Goal: Task Accomplishment & Management: Manage account settings

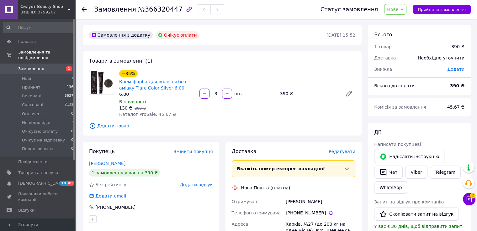
scroll to position [94, 0]
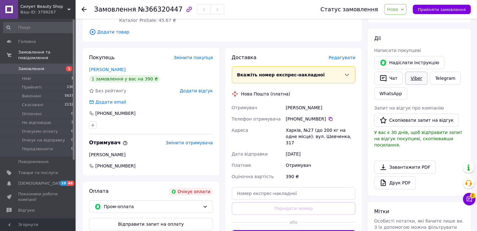
click at [411, 77] on link "Viber" at bounding box center [416, 78] width 22 height 13
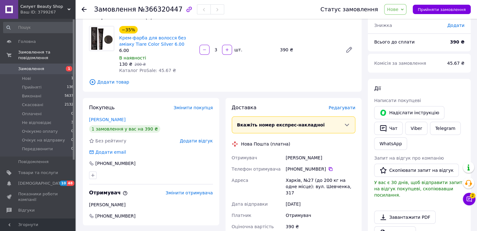
scroll to position [0, 0]
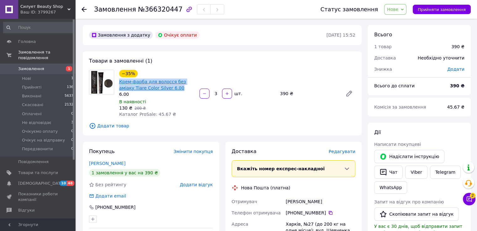
drag, startPoint x: 163, startPoint y: 89, endPoint x: 119, endPoint y: 84, distance: 43.8
click at [119, 84] on span "Крем-фарба для волосся без аміаку Tiare Color Silver 6.00" at bounding box center [156, 85] width 75 height 13
copy link "Крем-фарба для волосся без аміаку Tiare Color Silver 6.00"
drag, startPoint x: 118, startPoint y: 88, endPoint x: 155, endPoint y: 150, distance: 72.4
click at [118, 88] on div "Крем-фарба для волосся без аміаку Tiare Color Silver 6.00" at bounding box center [156, 85] width 76 height 14
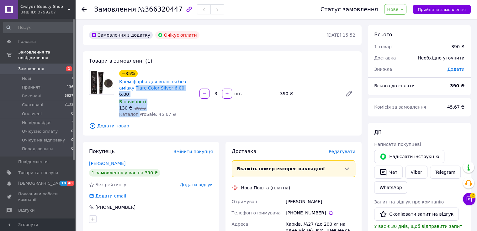
scroll to position [46, 0]
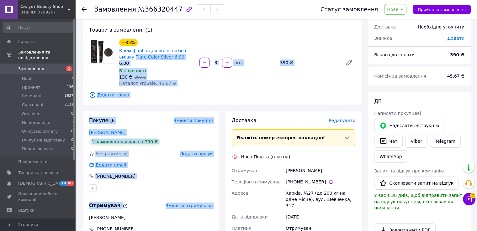
drag, startPoint x: 155, startPoint y: 150, endPoint x: 267, endPoint y: 243, distance: 145.6
click at [267, 231] on html "Силует Beauty Shop Ваш ID: 3799267 Сайт Силует Beauty Shop Кабінет покупця Пере…" at bounding box center [238, 191] width 477 height 445
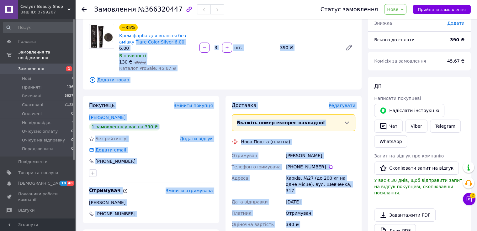
click at [284, 73] on div "Товари в замовленні (1) −35% Крем-фарба для волосся без аміаку Tiare Color Silv…" at bounding box center [222, 47] width 279 height 84
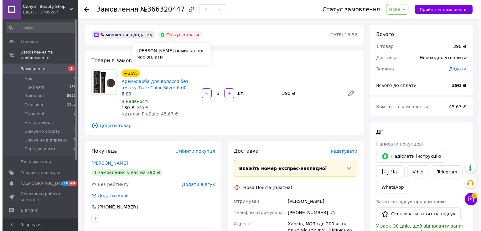
scroll to position [0, 0]
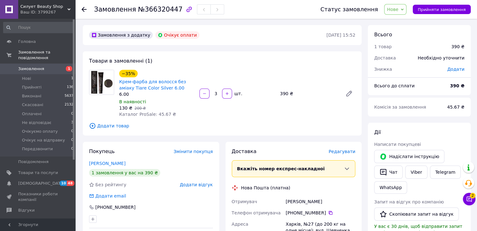
click at [228, 46] on div "Замовлення з додатку Очікує оплати 12.10.2025 • 15:52 Товари в замовленні (1) −…" at bounding box center [222, 232] width 285 height 414
click at [29, 66] on span "Замовлення" at bounding box center [31, 69] width 26 height 6
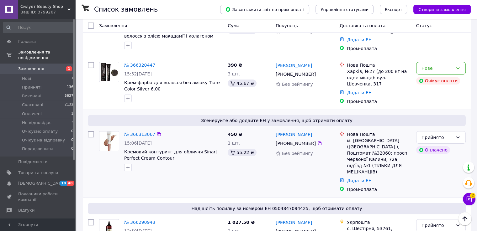
scroll to position [94, 0]
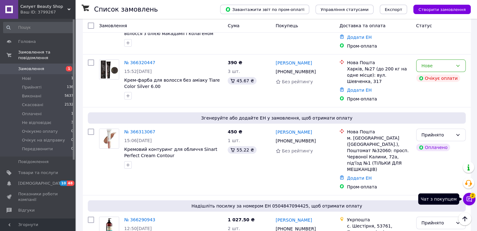
click at [471, 200] on icon at bounding box center [469, 199] width 6 height 6
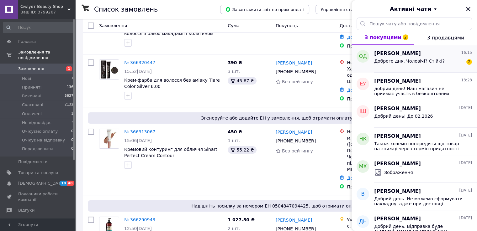
click at [409, 60] on span "Доброго дня. Чоловічі? Стійкі?" at bounding box center [409, 61] width 71 height 5
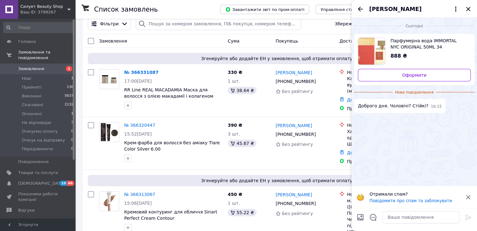
scroll to position [0, 0]
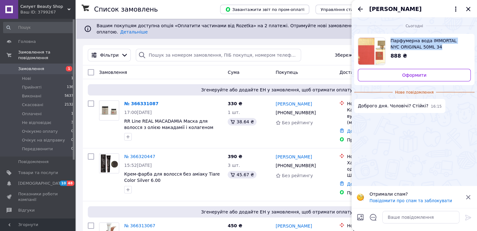
drag, startPoint x: 389, startPoint y: 34, endPoint x: 431, endPoint y: 46, distance: 44.0
click at [431, 46] on div "Парфумерна вода IMMORTAL NYC ORIGINAL 50ML 34 888 ₴ Оформити" at bounding box center [414, 59] width 120 height 51
copy span "Парфумерна вода IMMORTAL NYC ORIGINAL 50ML 34"
click at [43, 170] on span "Товари та послуги" at bounding box center [38, 173] width 40 height 6
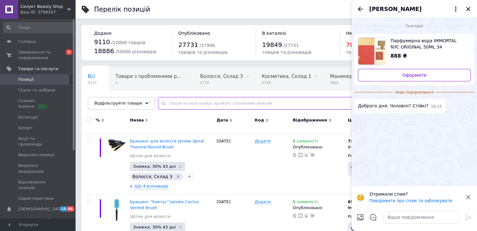
click at [172, 102] on input "text" at bounding box center [311, 103] width 306 height 13
paste input "Парфумерна вода IMMORTAL NYC ORIGINAL 50ML 34"
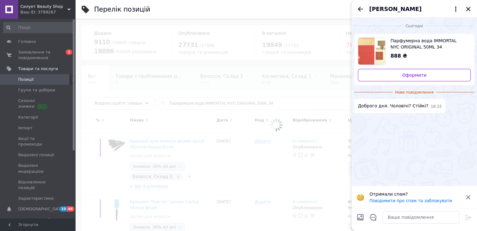
click at [469, 9] on icon "Закрити" at bounding box center [468, 9] width 8 height 8
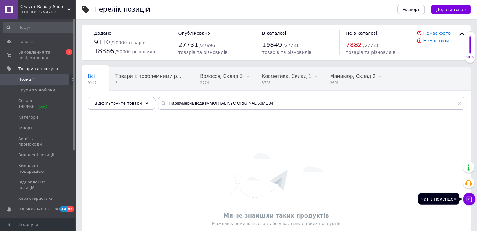
click at [471, 200] on icon at bounding box center [469, 199] width 6 height 6
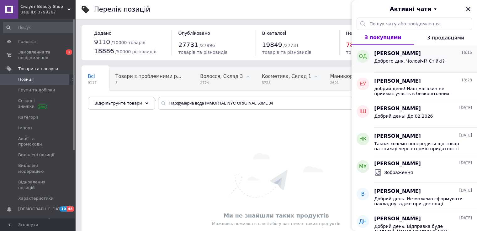
click at [422, 61] on span "Доброго дня. Чоловічі? Стійкі?" at bounding box center [409, 61] width 71 height 5
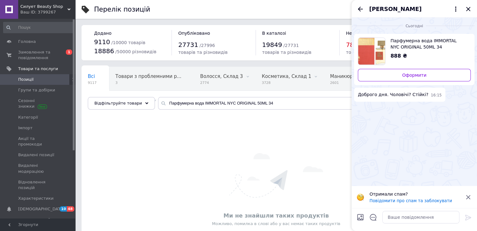
click at [280, 146] on div "Ми не знайшли таких продуктів Можливо, помилка в слові або у вас немає таких пр…" at bounding box center [276, 190] width 389 height 142
click at [281, 103] on input "Парфумерна вода IMMORTAL NYC ORIGINAL 50ML 34" at bounding box center [311, 103] width 306 height 13
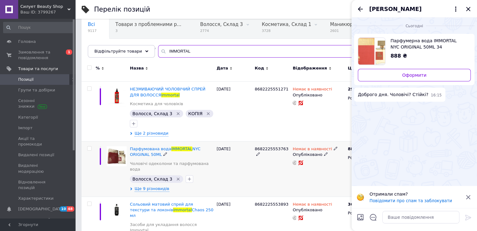
scroll to position [63, 0]
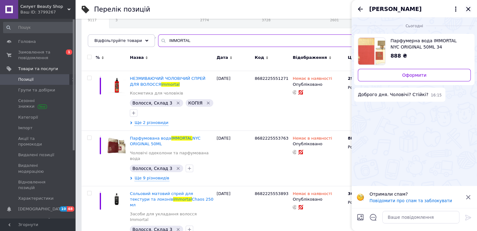
type input "IMMORTAL"
click at [470, 8] on icon "Закрити" at bounding box center [468, 9] width 8 height 8
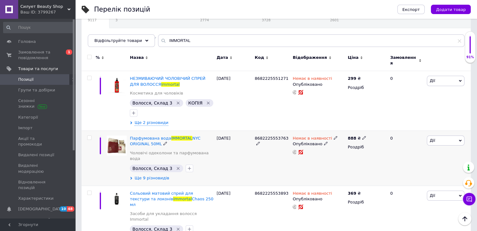
click at [160, 176] on span "Ще 9 різновидів" at bounding box center [151, 179] width 34 height 6
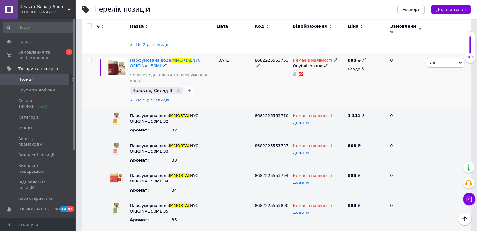
scroll to position [94, 0]
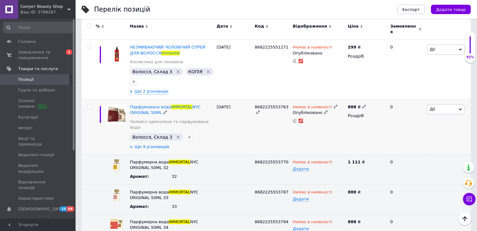
click at [152, 144] on span "Ще 9 різновидів" at bounding box center [151, 147] width 34 height 6
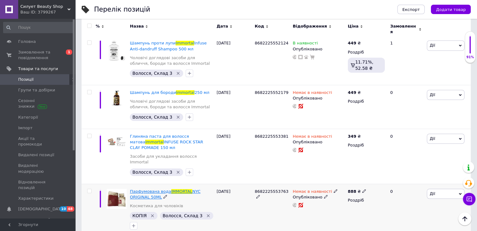
scroll to position [564, 0]
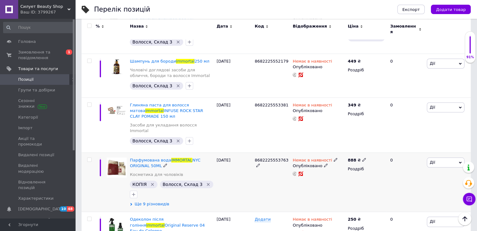
click at [150, 202] on span "Ще 9 різновидів" at bounding box center [151, 205] width 34 height 6
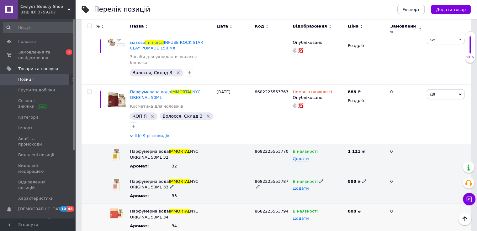
scroll to position [596, 0]
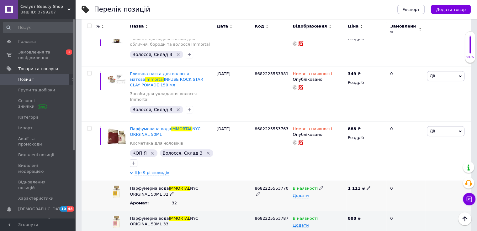
click at [319, 186] on icon at bounding box center [321, 188] width 4 height 4
click at [313, 197] on li "Немає в наявності" at bounding box center [317, 201] width 54 height 9
click at [319, 216] on span at bounding box center [321, 218] width 4 height 4
click at [320, 226] on li "Немає в наявності" at bounding box center [317, 230] width 54 height 9
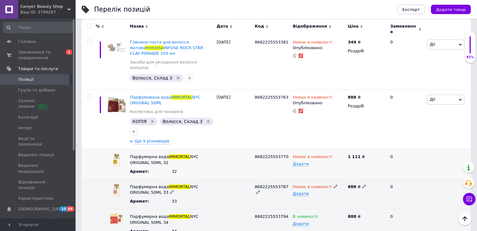
scroll to position [658, 0]
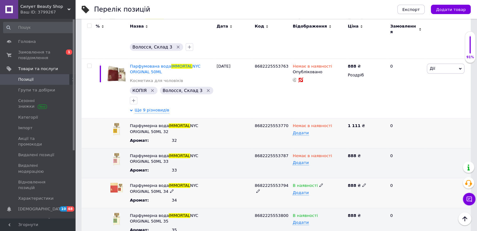
click at [319, 183] on icon at bounding box center [321, 185] width 4 height 4
click at [319, 194] on li "Немає в наявності" at bounding box center [317, 198] width 54 height 9
click at [319, 214] on use at bounding box center [320, 215] width 3 height 3
click at [317, 224] on li "Немає в наявності" at bounding box center [317, 228] width 54 height 9
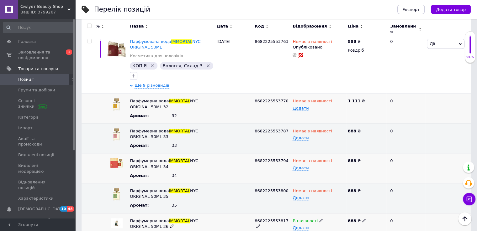
scroll to position [690, 0]
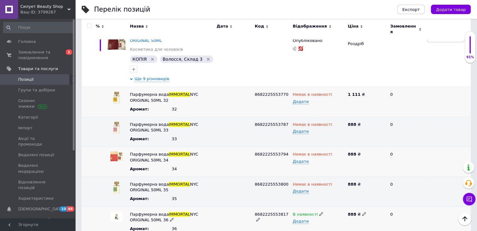
click at [319, 212] on icon at bounding box center [321, 214] width 4 height 4
click at [318, 231] on li "Під замовлення" at bounding box center [317, 235] width 54 height 9
click at [328, 212] on icon at bounding box center [330, 214] width 4 height 4
click at [323, 222] on li "В наявності" at bounding box center [317, 226] width 54 height 9
click at [319, 212] on icon at bounding box center [321, 214] width 4 height 4
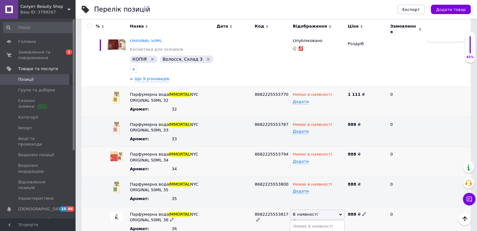
click at [320, 222] on li "Немає в наявності" at bounding box center [317, 226] width 54 height 9
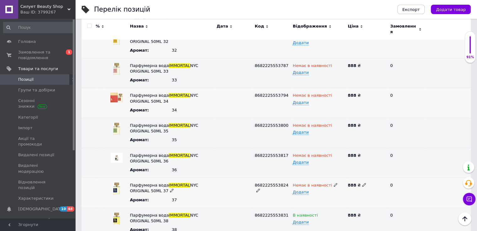
scroll to position [752, 0]
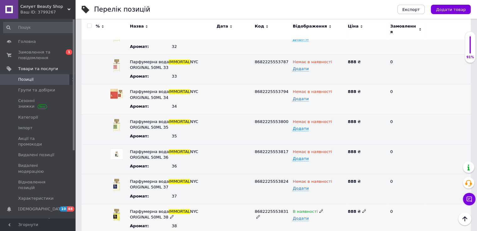
click at [319, 209] on span at bounding box center [321, 211] width 4 height 4
click at [321, 219] on li "Немає в наявності" at bounding box center [317, 223] width 54 height 9
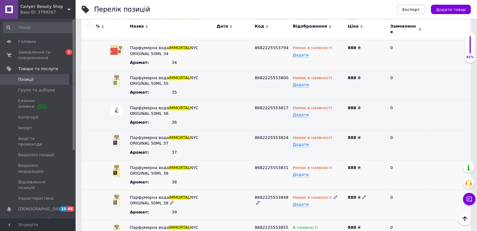
scroll to position [815, 0]
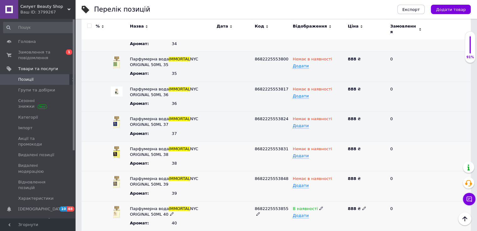
click at [319, 207] on icon at bounding box center [321, 209] width 4 height 4
click at [320, 217] on li "Немає в наявності" at bounding box center [317, 221] width 54 height 9
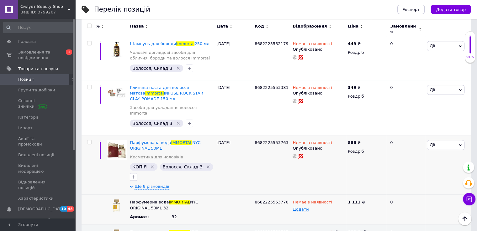
scroll to position [564, 0]
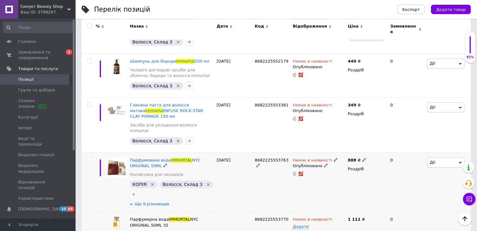
click at [152, 202] on span "Ще 9 різновидів" at bounding box center [151, 205] width 34 height 6
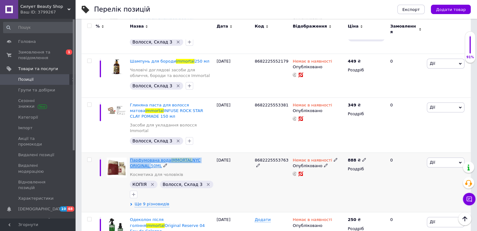
drag, startPoint x: 129, startPoint y: 80, endPoint x: 147, endPoint y: 89, distance: 20.6
click at [147, 153] on div "Парфумована вода IMMORTAL NYC ORIGINAL 50ML Косметика для чоловіків КОПІЯ   Вол…" at bounding box center [171, 183] width 87 height 60
copy span "Парфумована вода IMMORTAL NYC ORIGINAL"
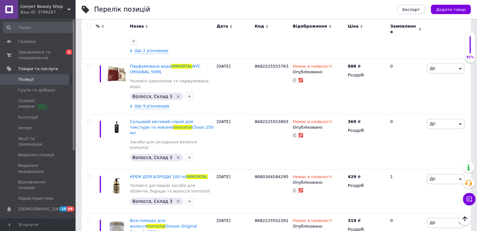
scroll to position [0, 0]
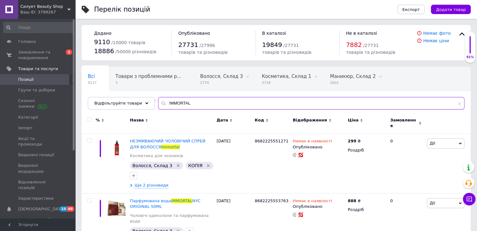
click at [191, 105] on input "IMMORTAL" at bounding box center [311, 103] width 306 height 13
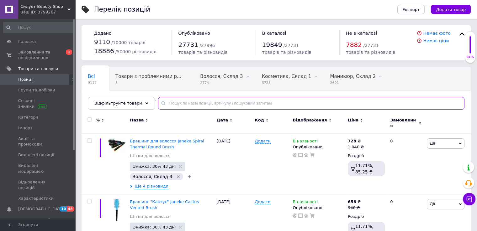
click at [176, 103] on input "text" at bounding box center [311, 103] width 306 height 13
paste input "Парфумована вода IMMORTAL NYC ORIGINAL"
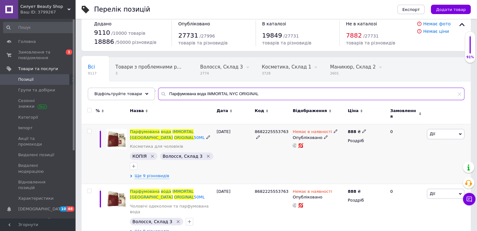
scroll to position [14, 0]
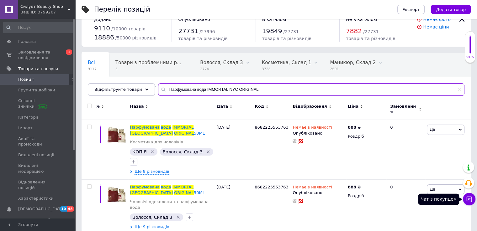
type input "Парфумована вода IMMORTAL NYC ORIGINAL"
click at [467, 198] on icon at bounding box center [469, 199] width 6 height 6
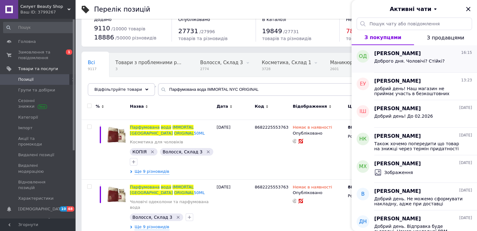
click at [426, 67] on div "Доброго дня. Чоловічі? Стійкі?" at bounding box center [409, 63] width 71 height 9
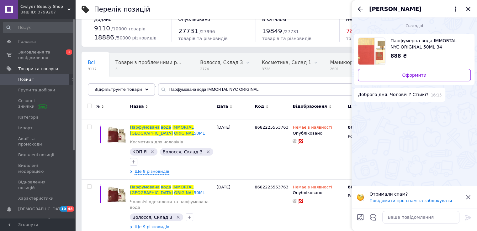
click at [396, 126] on div "Сьогодні Парфумерна вода IMMORTAL NYC ORIGINAL 50ML 34 888 ₴ Оформити Доброго д…" at bounding box center [413, 102] width 125 height 169
click at [427, 221] on textarea at bounding box center [420, 217] width 77 height 13
type textarea "L"
type textarea "Добрий день! Їх немає в наявності"
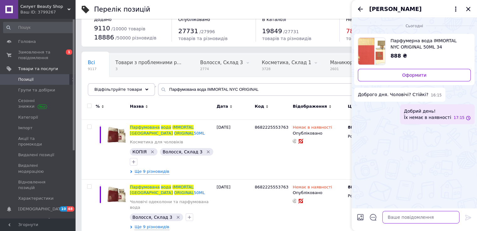
scroll to position [0, 0]
click at [361, 8] on icon "Назад" at bounding box center [360, 9] width 8 height 8
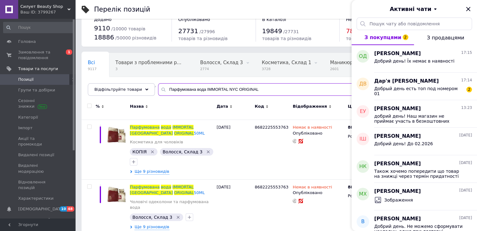
click at [308, 87] on input "Парфумована вода IMMORTAL NYC ORIGINAL" at bounding box center [311, 89] width 306 height 13
click at [34, 58] on span "Замовлення та повідомлення" at bounding box center [38, 55] width 40 height 11
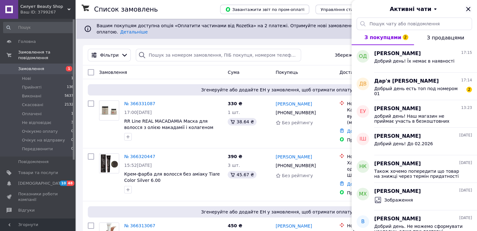
click at [466, 10] on icon "Закрити" at bounding box center [468, 9] width 8 height 8
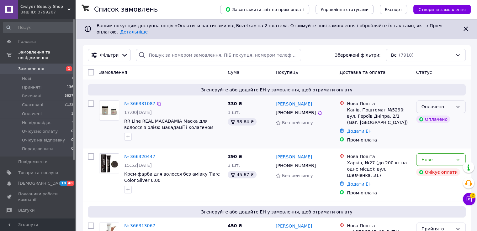
click at [453, 102] on div "Оплачено" at bounding box center [441, 107] width 50 height 13
click at [448, 113] on li "Прийнято" at bounding box center [440, 115] width 49 height 11
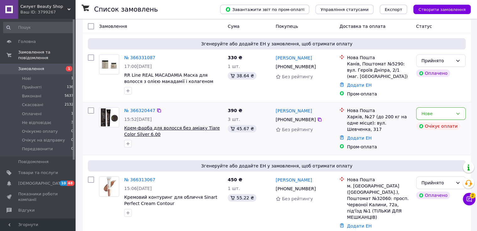
scroll to position [63, 0]
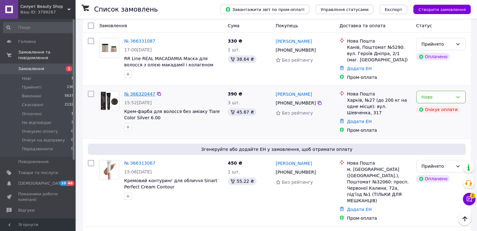
click at [145, 92] on link "№ 366320447" at bounding box center [139, 94] width 31 height 5
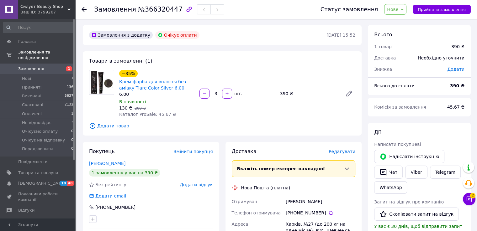
click at [31, 66] on span "Замовлення" at bounding box center [31, 69] width 26 height 6
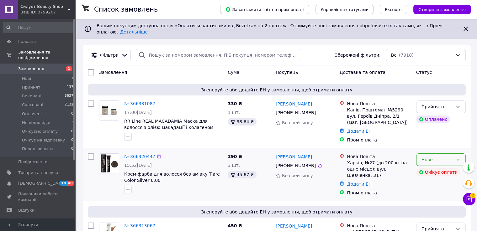
click at [456, 157] on icon at bounding box center [457, 159] width 5 height 5
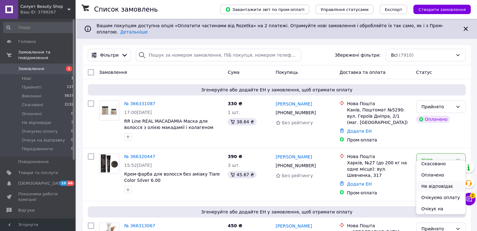
scroll to position [11, 0]
click at [443, 201] on li "Не відповідає" at bounding box center [440, 199] width 49 height 11
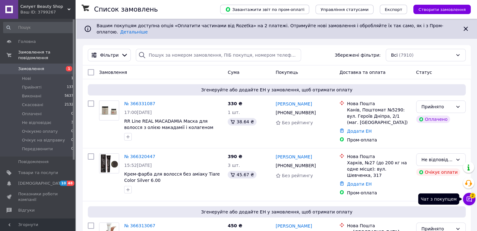
click at [473, 198] on span "2" at bounding box center [473, 196] width 6 height 6
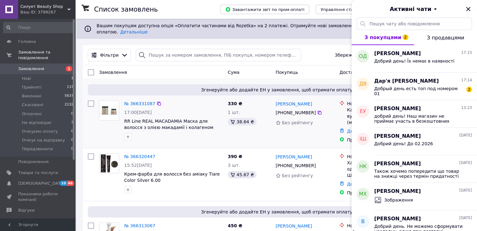
click at [216, 100] on div "№ 366331087" at bounding box center [174, 104] width 100 height 8
click at [135, 102] on link "№ 366331087" at bounding box center [139, 103] width 31 height 5
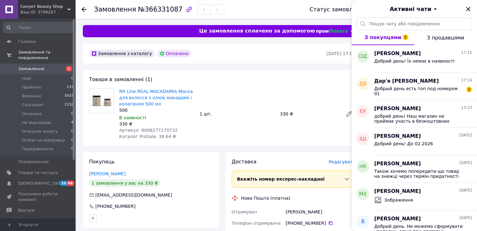
click at [471, 10] on div "Активні чати" at bounding box center [413, 9] width 125 height 18
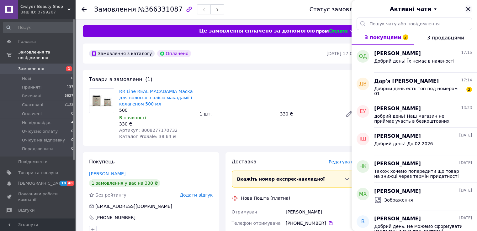
click at [471, 10] on icon "Закрити" at bounding box center [468, 9] width 8 height 8
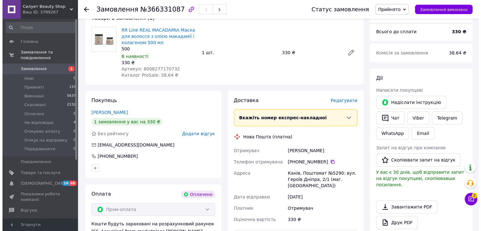
scroll to position [63, 0]
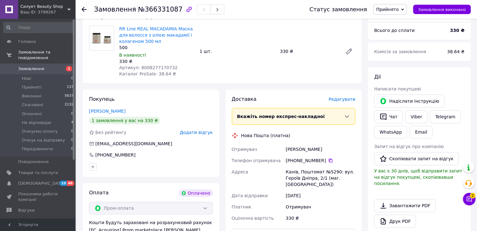
click at [353, 100] on span "Редагувати" at bounding box center [342, 99] width 27 height 5
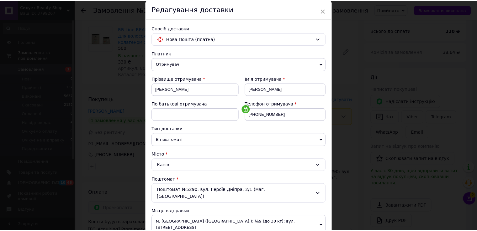
scroll to position [0, 0]
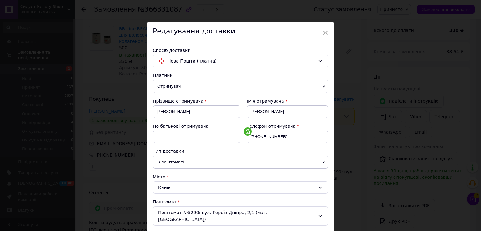
click at [324, 33] on span "×" at bounding box center [326, 33] width 6 height 11
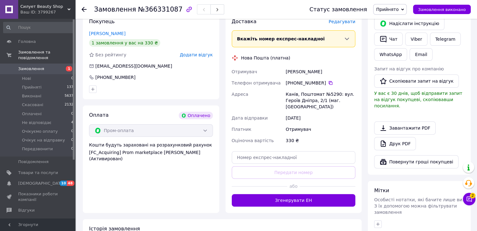
scroll to position [188, 0]
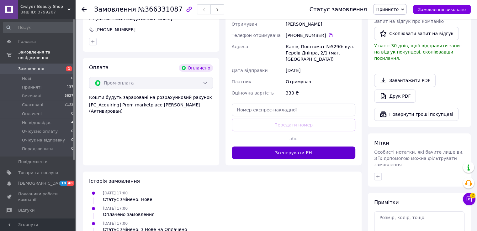
click at [308, 148] on button "Згенерувати ЕН" at bounding box center [294, 153] width 124 height 13
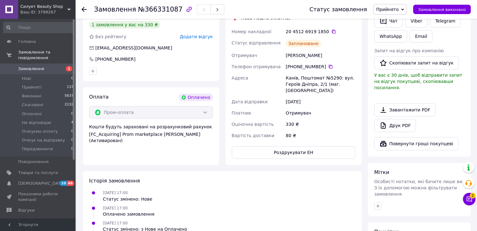
scroll to position [125, 0]
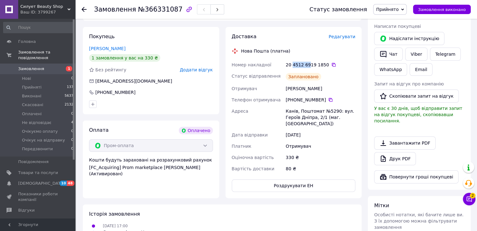
drag, startPoint x: 292, startPoint y: 65, endPoint x: 306, endPoint y: 67, distance: 14.6
click at [306, 67] on div "20 4512 6919 1850" at bounding box center [321, 65] width 70 height 6
click at [309, 64] on div "20 4512 6919 1850" at bounding box center [321, 65] width 70 height 6
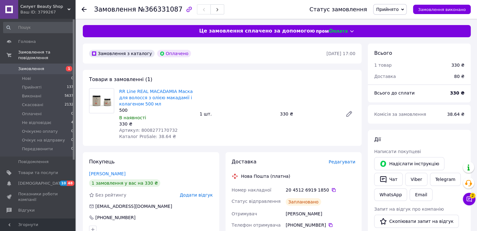
click at [218, 74] on div "Товари в замовленні (1) RR Line REAL MACADAMIA Маска для волосся з олією макада…" at bounding box center [222, 108] width 279 height 76
click at [45, 66] on span "Замовлення" at bounding box center [38, 69] width 40 height 6
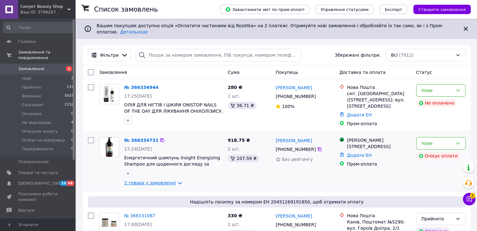
click at [168, 181] on link "2 товара у замовленні" at bounding box center [150, 183] width 52 height 5
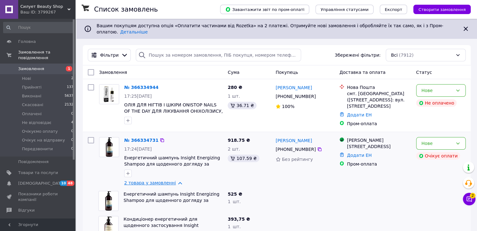
click at [169, 181] on link "2 товара у замовленні" at bounding box center [150, 183] width 52 height 5
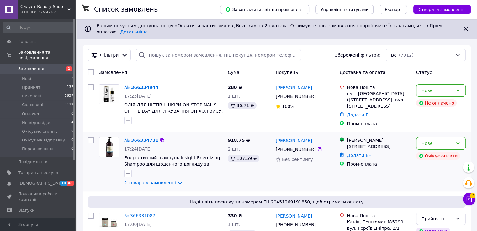
drag, startPoint x: 222, startPoint y: 159, endPoint x: 224, endPoint y: 167, distance: 8.0
click at [224, 167] on div "№ 366334731 17:24, 12.10.2025 Енергетичний шампунь Insight Energizing Shampoo д…" at bounding box center [173, 162] width 103 height 54
click at [171, 181] on link "2 товара у замовленні" at bounding box center [150, 183] width 52 height 5
click at [162, 181] on link "2 товара у замовленні" at bounding box center [150, 183] width 52 height 5
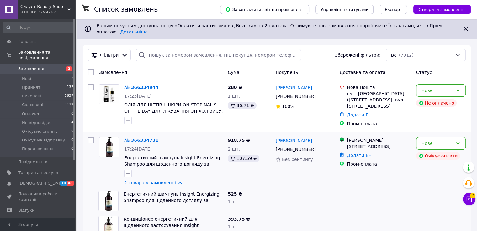
click at [363, 197] on div at bounding box center [375, 201] width 76 height 25
click at [468, 199] on icon at bounding box center [468, 199] width 5 height 5
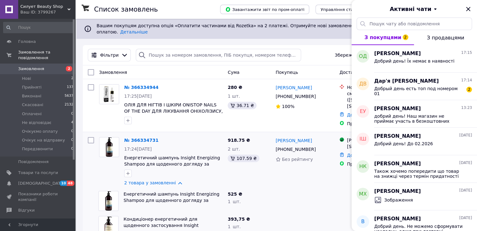
click at [293, 189] on div at bounding box center [305, 201] width 64 height 25
click at [469, 9] on icon "Закрити" at bounding box center [468, 9] width 8 height 8
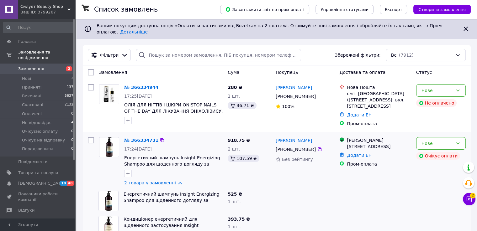
click at [173, 181] on link "2 товара у замовленні" at bounding box center [150, 183] width 52 height 5
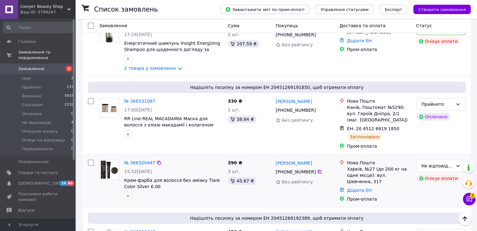
scroll to position [125, 0]
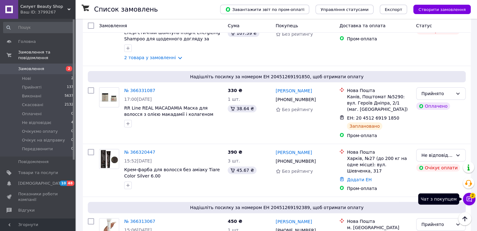
click at [471, 202] on icon at bounding box center [469, 199] width 6 height 6
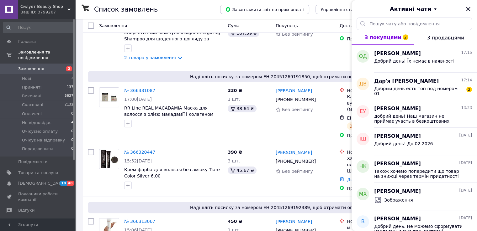
drag, startPoint x: 468, startPoint y: 9, endPoint x: 456, endPoint y: 20, distance: 15.8
click at [468, 9] on icon "Закрити" at bounding box center [468, 9] width 4 height 4
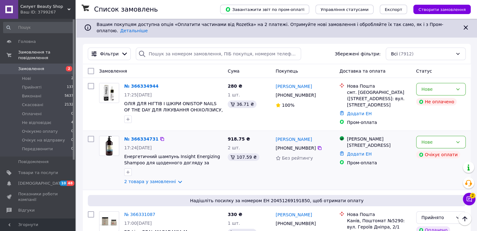
scroll to position [0, 0]
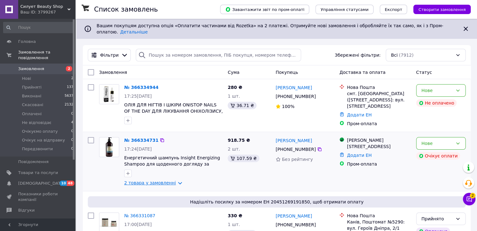
click at [172, 181] on link "2 товара у замовленні" at bounding box center [150, 183] width 52 height 5
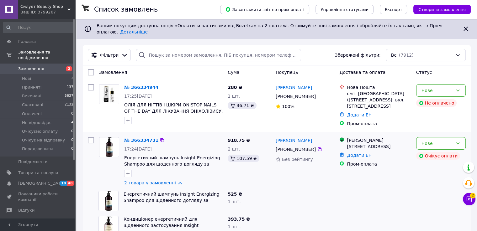
click at [172, 181] on link "2 товара у замовленні" at bounding box center [150, 183] width 52 height 5
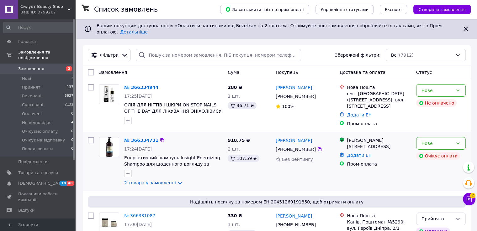
click at [173, 181] on link "2 товара у замовленні" at bounding box center [150, 183] width 52 height 5
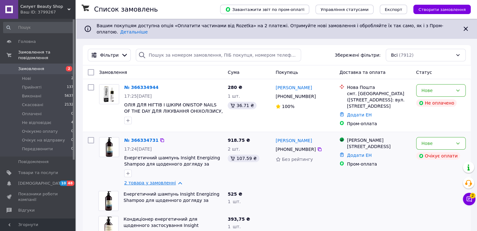
click at [173, 181] on link "2 товара у замовленні" at bounding box center [150, 183] width 52 height 5
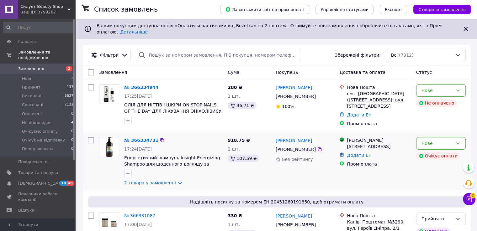
click at [174, 181] on link "2 товара у замовленні" at bounding box center [150, 183] width 52 height 5
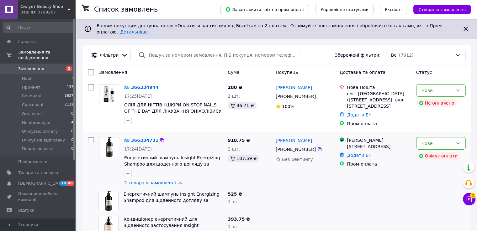
click at [174, 181] on link "2 товара у замовленні" at bounding box center [150, 183] width 52 height 5
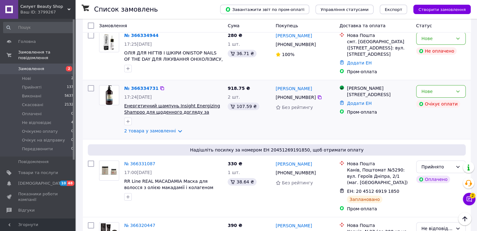
scroll to position [63, 0]
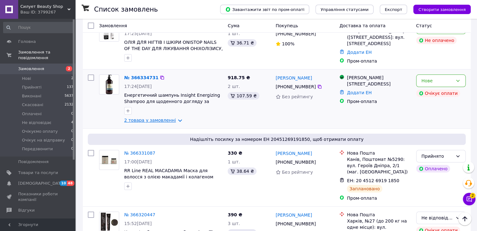
click at [170, 118] on link "2 товара у замовленні" at bounding box center [150, 120] width 52 height 5
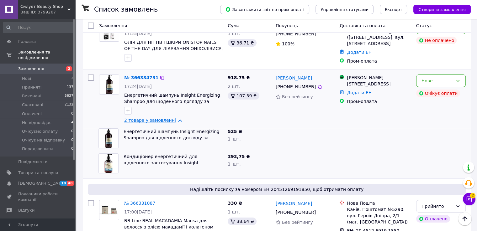
click at [170, 118] on link "2 товара у замовленні" at bounding box center [150, 120] width 52 height 5
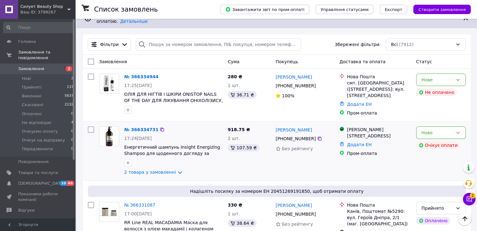
scroll to position [0, 0]
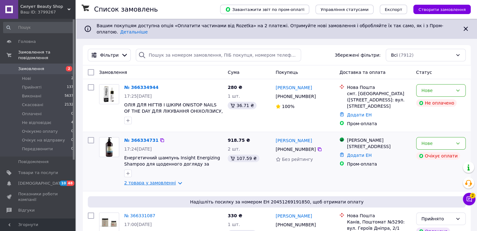
click at [169, 181] on link "2 товара у замовленні" at bounding box center [150, 183] width 52 height 5
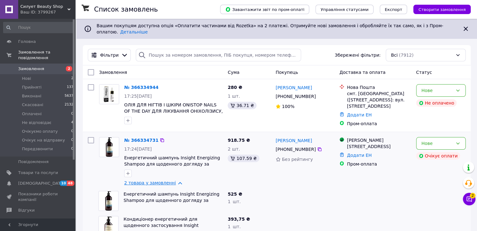
click at [172, 181] on link "2 товара у замовленні" at bounding box center [150, 183] width 52 height 5
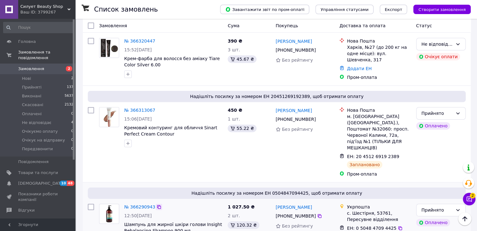
scroll to position [251, 0]
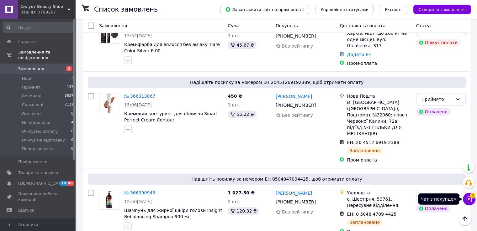
click at [474, 200] on button "Чат з покупцем 2" at bounding box center [469, 199] width 13 height 13
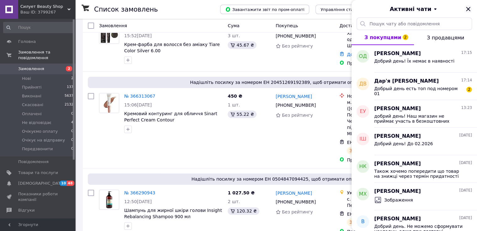
click at [470, 7] on icon "Закрити" at bounding box center [468, 9] width 8 height 8
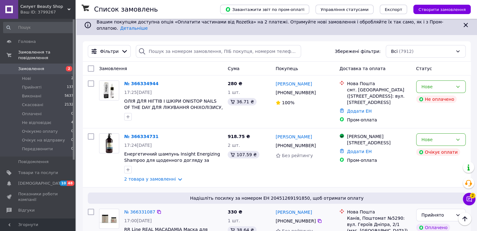
scroll to position [0, 0]
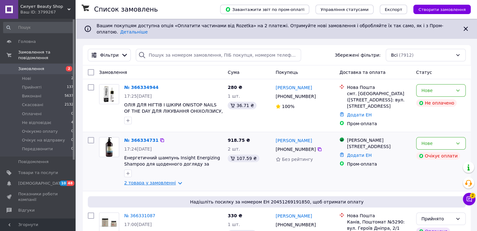
click at [161, 181] on link "2 товара у замовленні" at bounding box center [150, 183] width 52 height 5
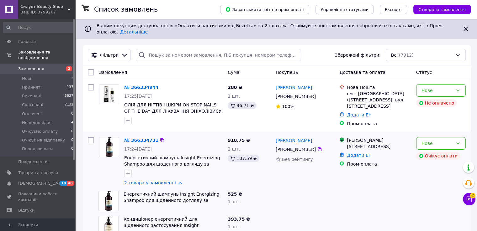
click at [162, 181] on link "2 товара у замовленні" at bounding box center [150, 183] width 52 height 5
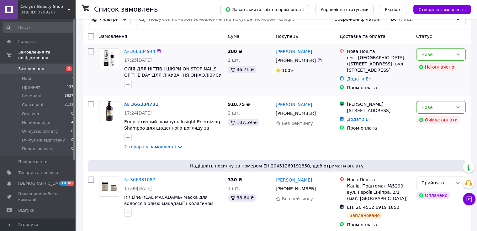
scroll to position [63, 0]
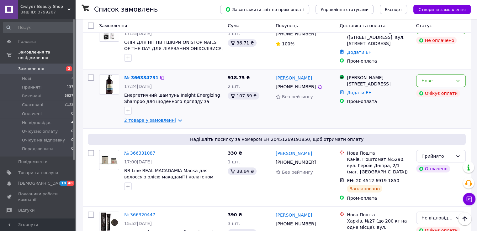
click at [175, 118] on link "2 товара у замовленні" at bounding box center [150, 120] width 52 height 5
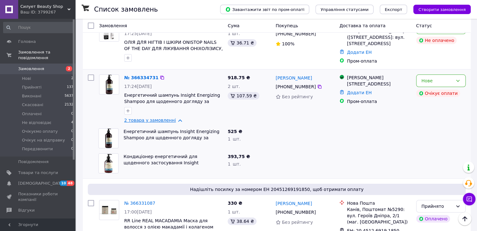
click at [175, 118] on link "2 товара у замовленні" at bounding box center [150, 120] width 52 height 5
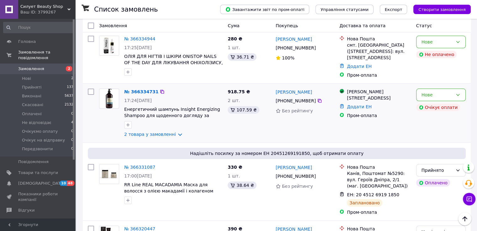
scroll to position [0, 0]
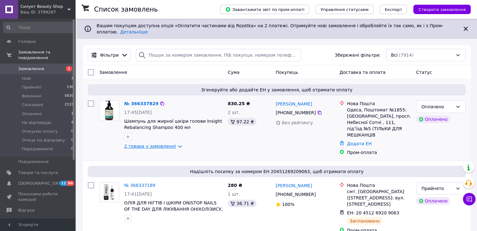
click at [172, 144] on link "2 товара у замовленні" at bounding box center [150, 146] width 52 height 5
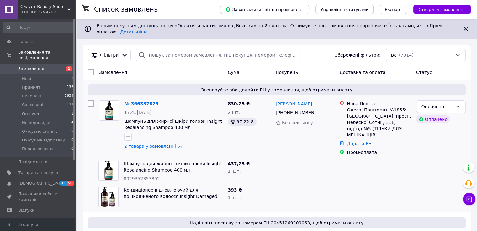
click at [43, 68] on link "Замовлення 1" at bounding box center [38, 69] width 77 height 11
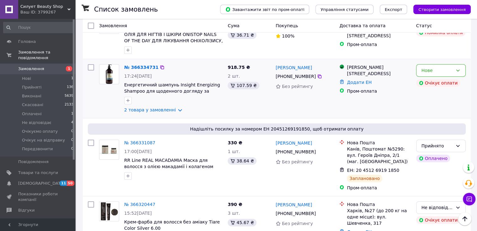
scroll to position [282, 0]
click at [173, 107] on link "2 товара у замовленні" at bounding box center [150, 109] width 52 height 5
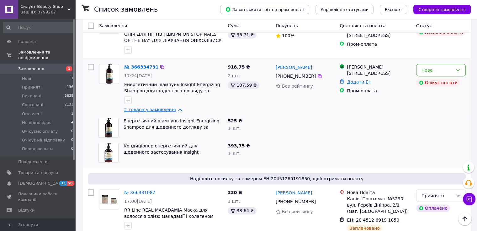
click at [173, 107] on link "2 товара у замовленні" at bounding box center [150, 109] width 52 height 5
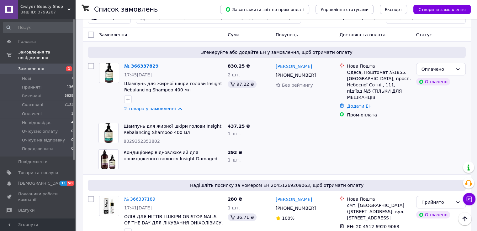
scroll to position [0, 0]
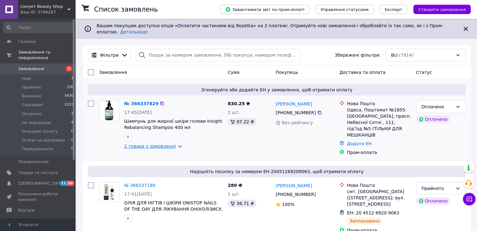
click at [176, 144] on link "2 товара у замовленні" at bounding box center [150, 146] width 52 height 5
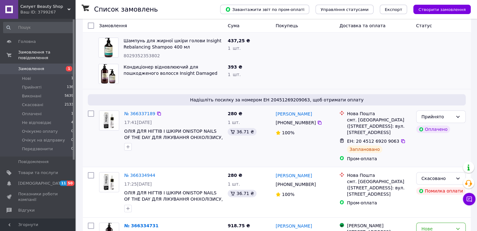
scroll to position [188, 0]
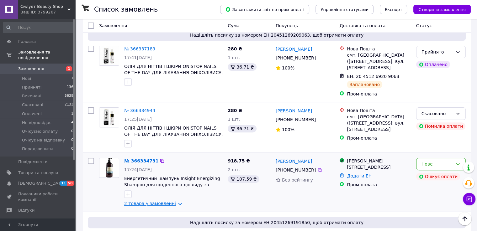
click at [173, 201] on link "2 товара у замовленні" at bounding box center [150, 203] width 52 height 5
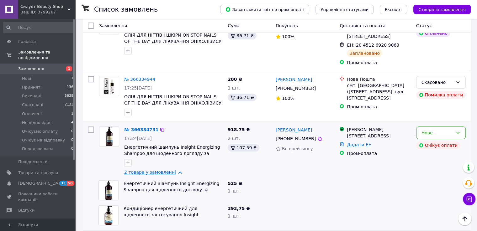
scroll to position [251, 0]
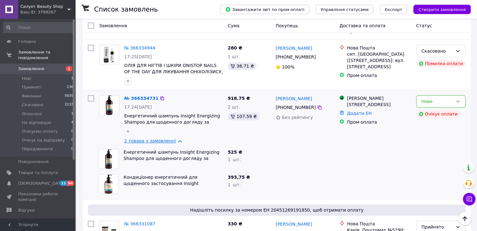
click at [173, 139] on link "2 товара у замовленні" at bounding box center [150, 141] width 52 height 5
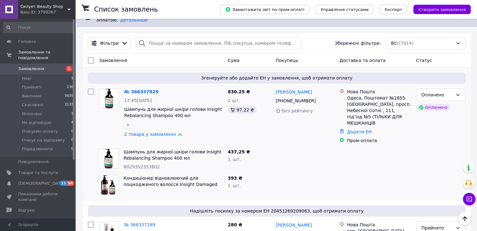
scroll to position [0, 0]
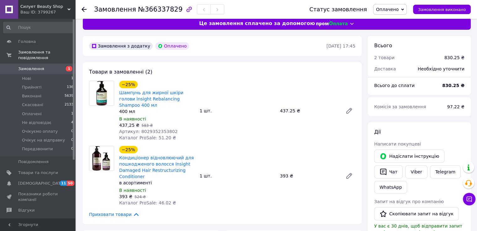
scroll to position [31, 0]
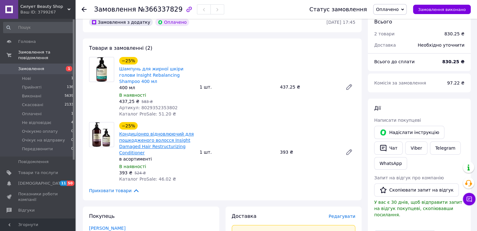
click at [149, 132] on link "Кондиціонер відновлюючий для пошкодженого волосся Insight Damaged Hair Restruct…" at bounding box center [156, 144] width 75 height 24
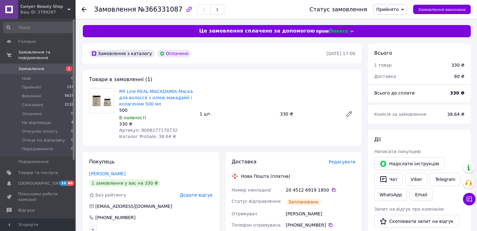
click at [44, 66] on span "Замовлення" at bounding box center [38, 69] width 40 height 6
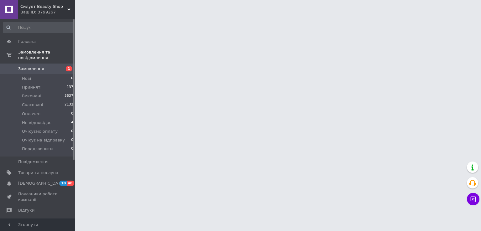
click at [46, 66] on span "Замовлення" at bounding box center [38, 69] width 40 height 6
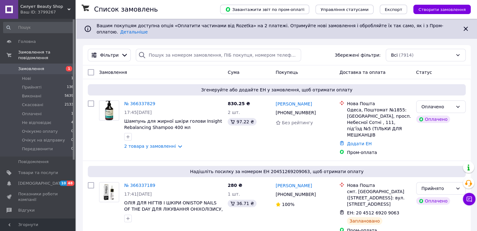
click at [32, 66] on span "Замовлення" at bounding box center [31, 69] width 26 height 6
click at [172, 144] on link "2 товара у замовленні" at bounding box center [150, 146] width 52 height 5
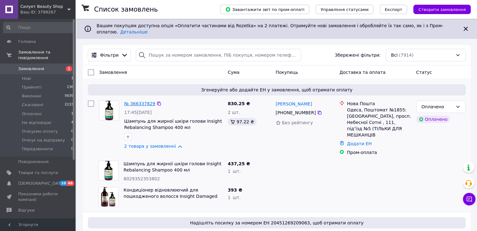
click at [130, 101] on link "№ 366337829" at bounding box center [139, 103] width 31 height 5
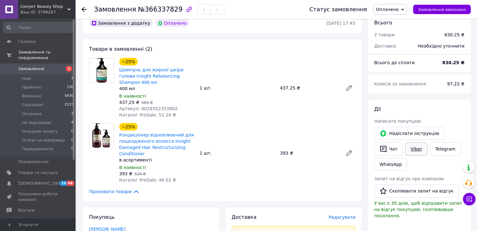
scroll to position [63, 0]
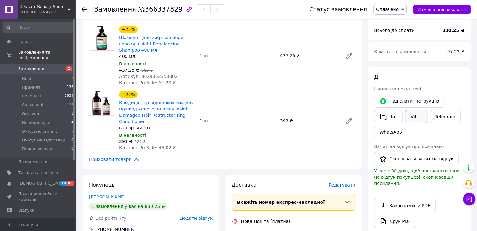
click at [413, 112] on link "Viber" at bounding box center [416, 116] width 22 height 13
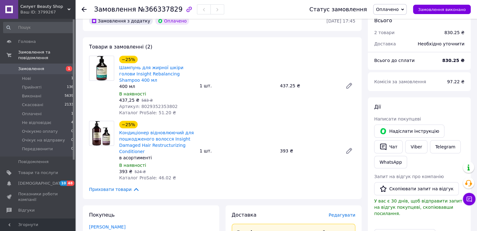
scroll to position [0, 0]
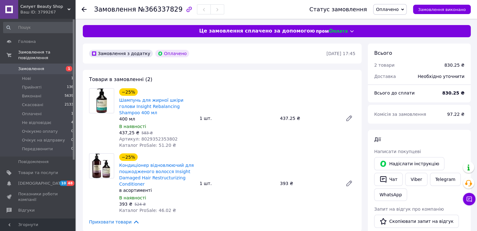
click at [269, 61] on div "Замовлення з додатку Оплачено 12.10.2025 • 17:45" at bounding box center [222, 54] width 279 height 20
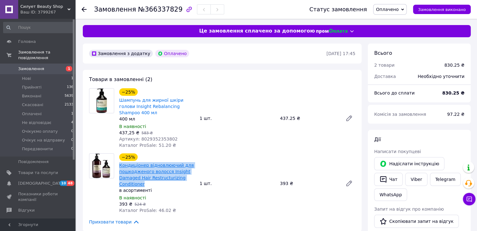
drag, startPoint x: 151, startPoint y: 180, endPoint x: 120, endPoint y: 161, distance: 36.1
click at [120, 162] on span "Кондиціонер відновлюючий для пошкодженого волосся Insight Damaged Hair Restruct…" at bounding box center [156, 174] width 75 height 25
copy link "Кондиціонер відновлюючий для пошкодженого волосся Insight Damaged Hair Restruct…"
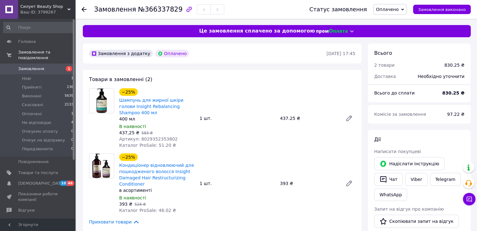
click at [278, 154] on div "−25% Кондиціонер відновлюючий для пошкодженого волосся Insight Damaged Hair Res…" at bounding box center [237, 183] width 241 height 63
click at [160, 208] on span "Каталог ProSale: 46.02 ₴" at bounding box center [147, 210] width 57 height 5
click at [193, 206] on div "−25% Кондиціонер відновлюючий для пошкодженого волосся Insight Damaged Hair Res…" at bounding box center [157, 183] width 80 height 63
click at [37, 171] on link "Товари та послуги" at bounding box center [38, 173] width 77 height 11
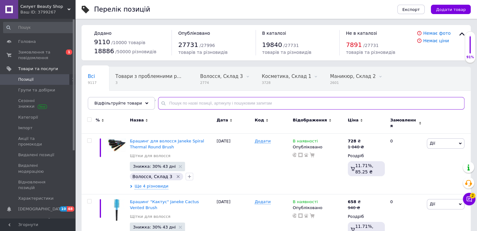
paste input "Кондиціонер відновлюючий для пошкодженого волосся Insight Damaged Hair Restruct…"
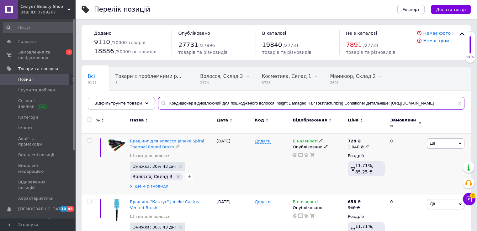
scroll to position [0, 97]
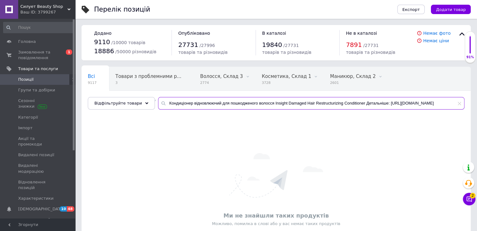
drag, startPoint x: 456, startPoint y: 103, endPoint x: 356, endPoint y: 105, distance: 100.6
click at [356, 105] on input "Кондиціонер відновлюючий для пошкодженого волосся Insight Damaged Hair Restruct…" at bounding box center [311, 103] width 306 height 13
type input "Кондиціонер відновлюючий для пошкодженого волосся Insight Damaged Hair Restruct…"
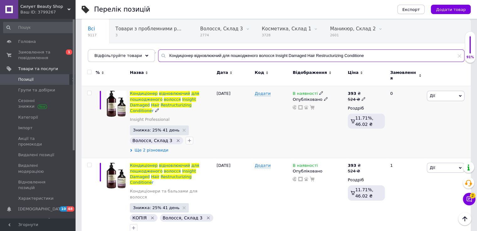
scroll to position [47, 0]
click at [157, 148] on span "Ще 2 різновиди" at bounding box center [151, 151] width 34 height 6
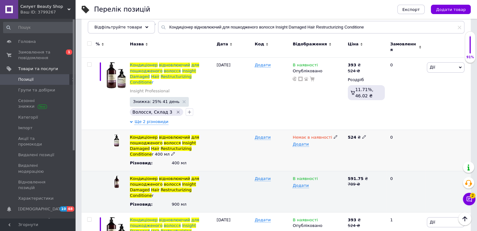
scroll to position [110, 0]
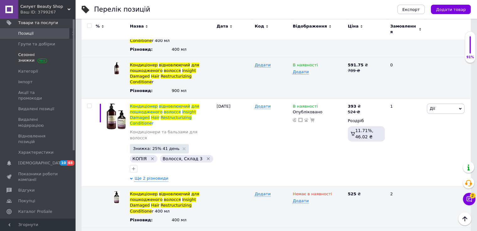
scroll to position [0, 0]
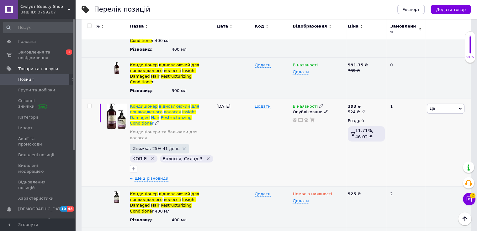
click at [361, 110] on use at bounding box center [362, 111] width 3 height 3
click at [296, 129] on div "В наявності Опубліковано" at bounding box center [318, 143] width 55 height 88
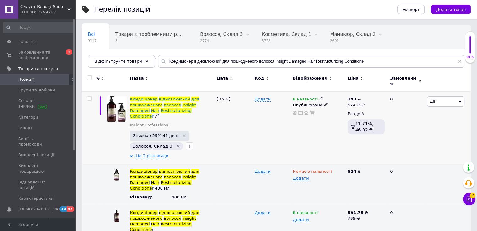
scroll to position [65, 0]
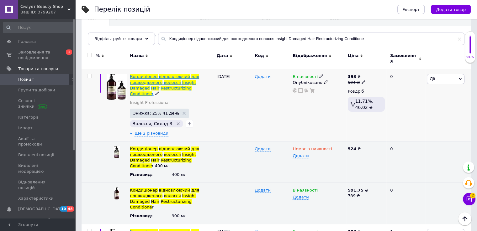
click at [145, 80] on span "пошкодженого" at bounding box center [146, 82] width 33 height 5
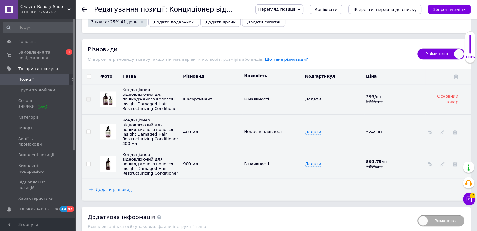
scroll to position [1086, 0]
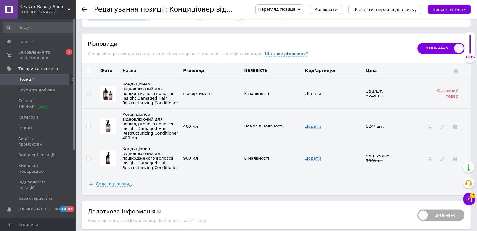
click at [153, 82] on span "Кондиціонер відновлюючий для пошкодженого волосся Insight Damaged Hair Restruct…" at bounding box center [150, 94] width 56 height 24
click at [302, 79] on td "В наявності" at bounding box center [272, 94] width 61 height 30
click at [446, 88] on span "Основний товар" at bounding box center [447, 93] width 21 height 10
click at [389, 89] on div "393 / шт." at bounding box center [395, 91] width 58 height 5
click at [350, 91] on div "Додати" at bounding box center [334, 93] width 58 height 5
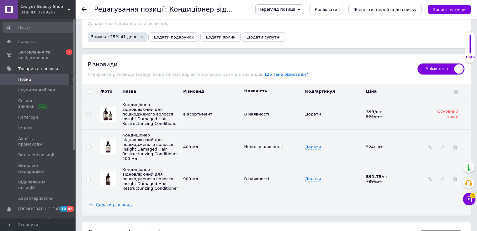
scroll to position [1055, 0]
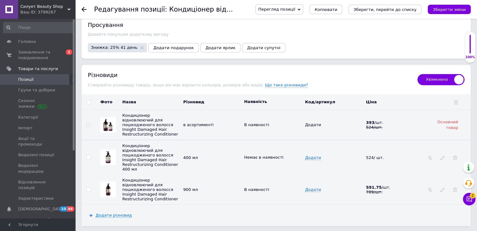
click at [311, 123] on span "Додати" at bounding box center [313, 125] width 16 height 5
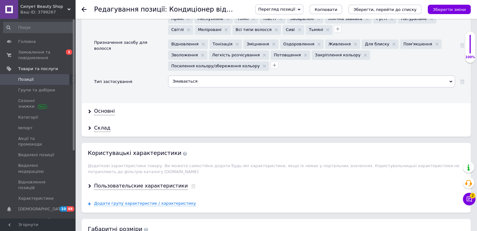
scroll to position [742, 0]
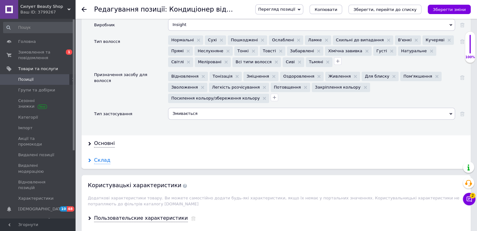
click at [99, 157] on div "Склад" at bounding box center [102, 160] width 16 height 7
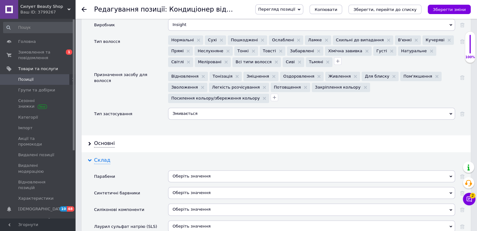
click at [100, 157] on div "Склад" at bounding box center [102, 160] width 16 height 7
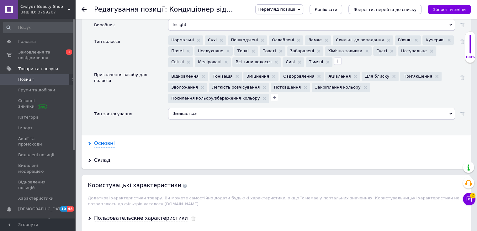
click at [98, 140] on div "Основні" at bounding box center [104, 143] width 21 height 7
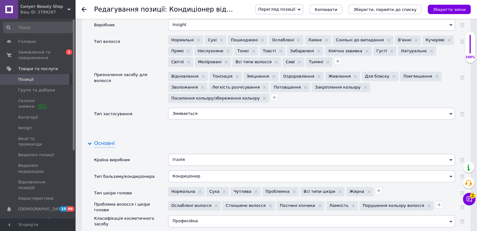
click at [100, 140] on div "Основні" at bounding box center [104, 143] width 21 height 7
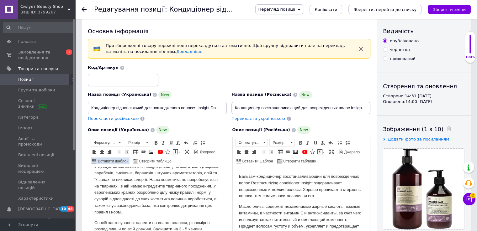
scroll to position [0, 0]
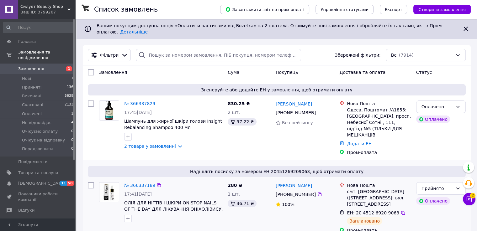
scroll to position [31, 0]
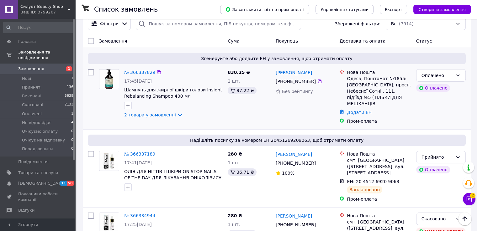
click at [170, 113] on link "2 товара у замовленні" at bounding box center [150, 115] width 52 height 5
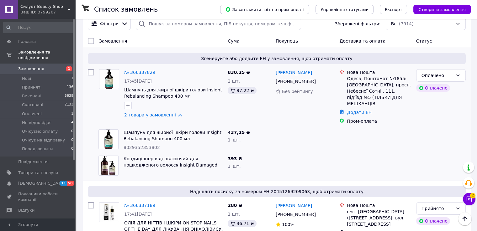
drag, startPoint x: 153, startPoint y: 150, endPoint x: 112, endPoint y: 156, distance: 41.8
click at [112, 156] on img at bounding box center [108, 165] width 15 height 19
click at [129, 156] on link "Кондиціонер відновлюючий для пошкодженого волосся Insight Damaged Hair Restruct…" at bounding box center [171, 165] width 94 height 18
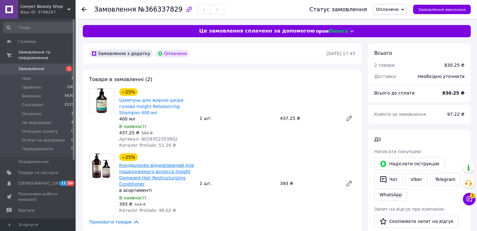
click at [147, 166] on link "Кондиціонер відновлюючий для пошкодженого волосся Insight Damaged Hair Restruct…" at bounding box center [156, 175] width 75 height 24
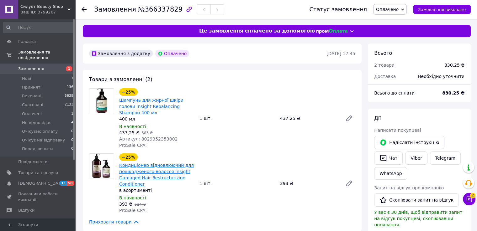
click at [147, 166] on link "Кондиціонер відновлюючий для пошкодженого волосся Insight Damaged Hair Restruct…" at bounding box center [156, 175] width 75 height 24
